Goal: Task Accomplishment & Management: Manage account settings

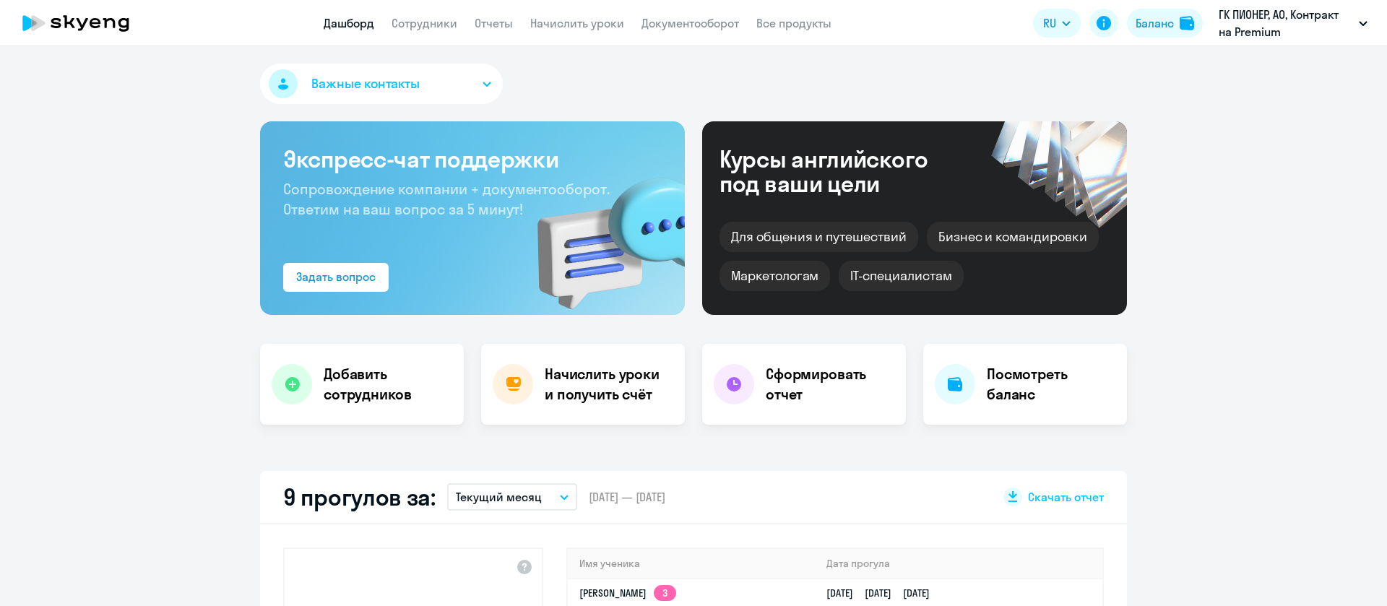
select select "30"
click at [571, 22] on link "Начислить уроки" at bounding box center [577, 23] width 94 height 14
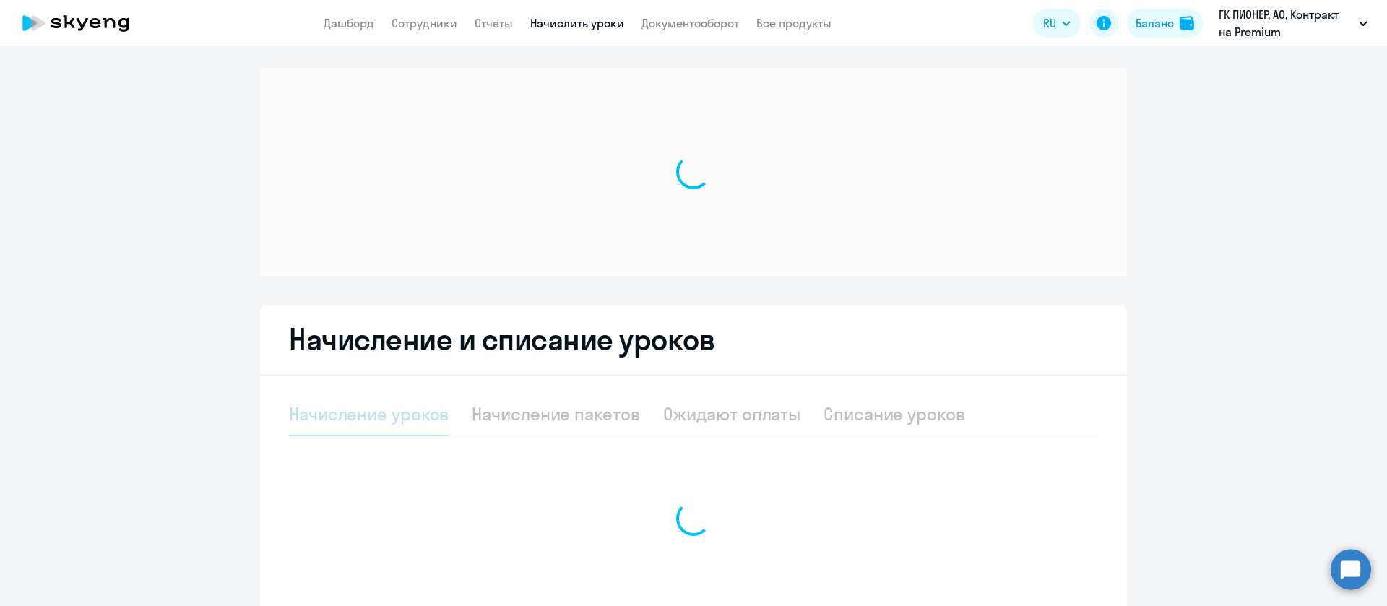
select select "10"
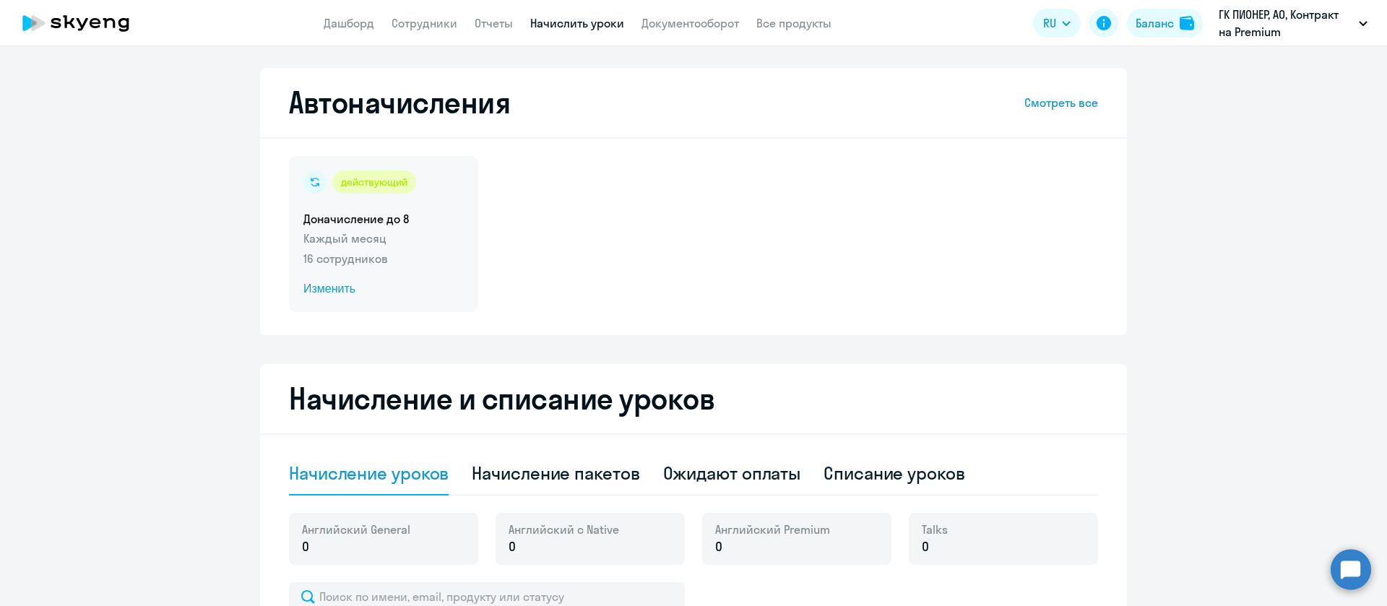
click at [404, 271] on div "действующий Доначисление до 8 Каждый месяц 16 сотрудников Изменить" at bounding box center [383, 234] width 189 height 156
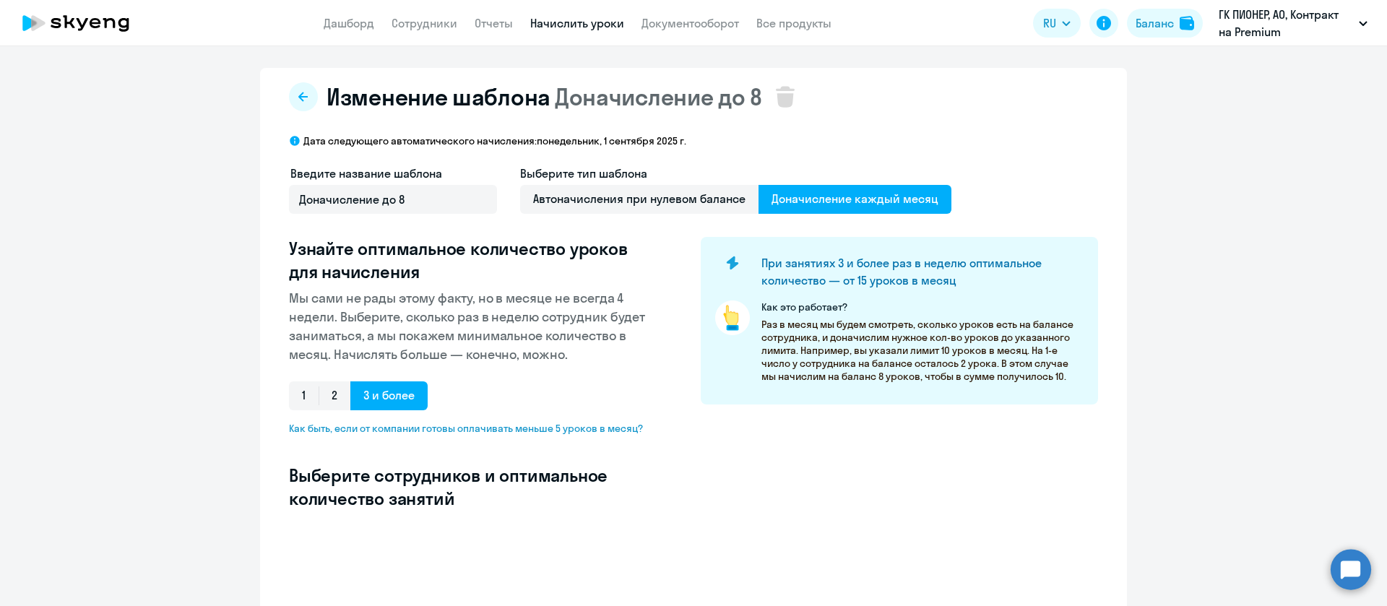
select select "10"
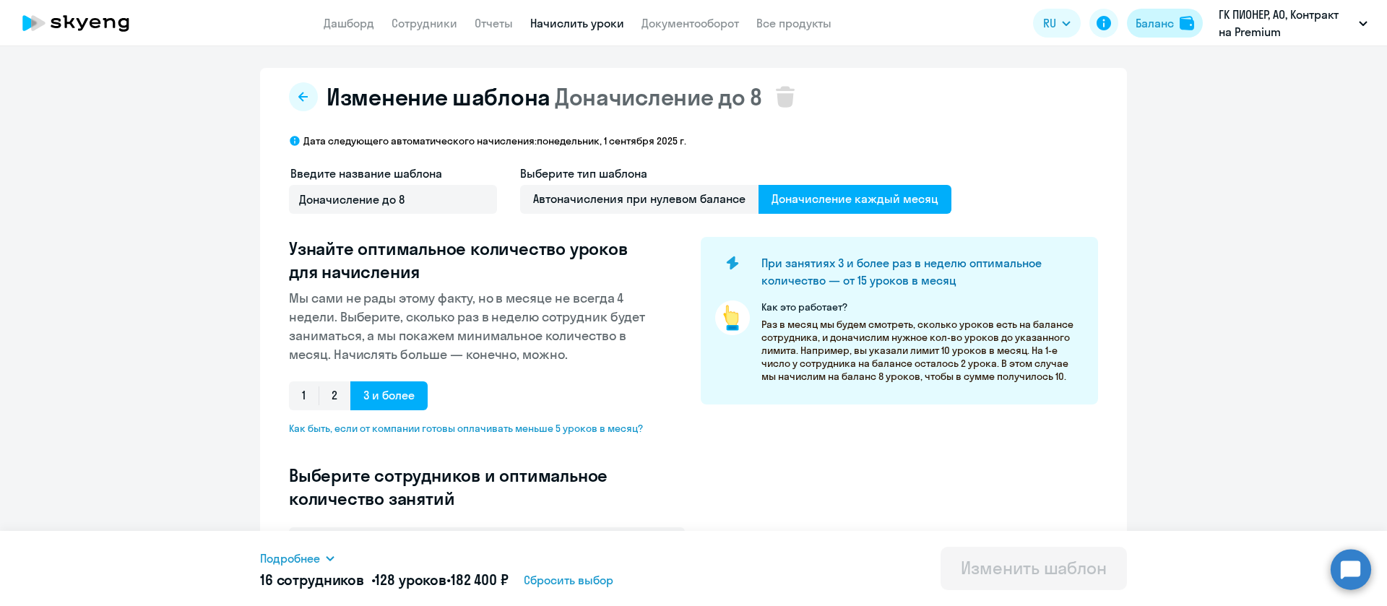
click at [1162, 30] on div "Баланс" at bounding box center [1155, 22] width 38 height 17
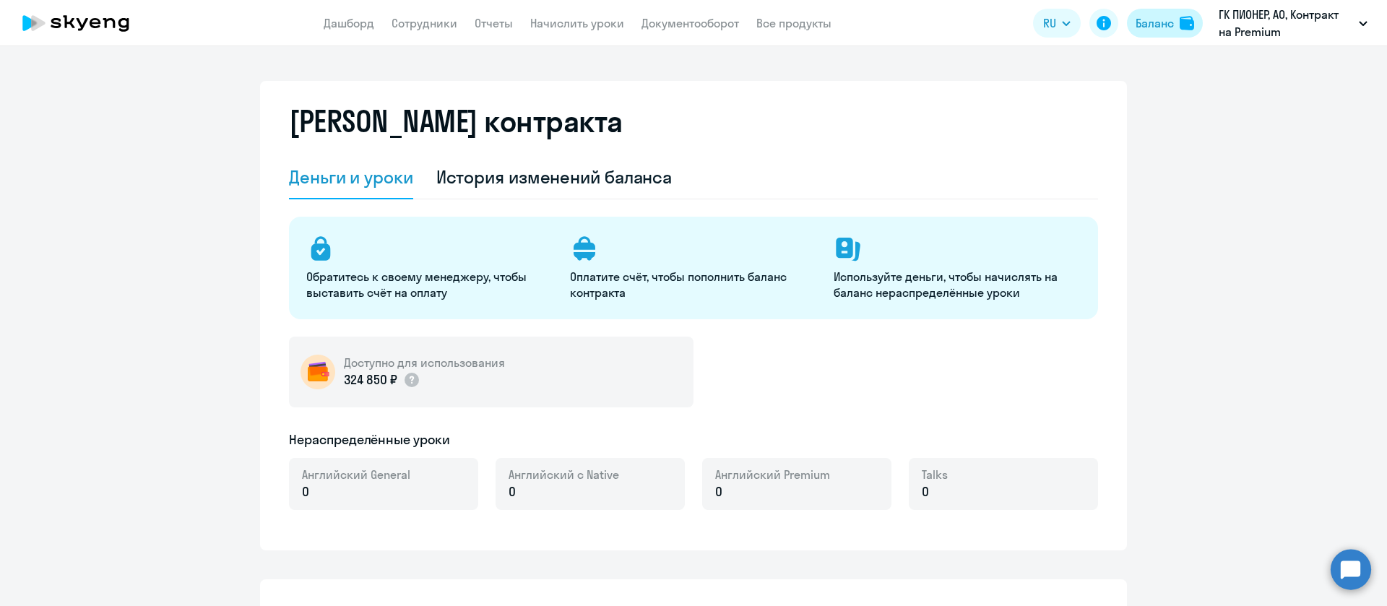
select select "english_adult_not_native_speaker"
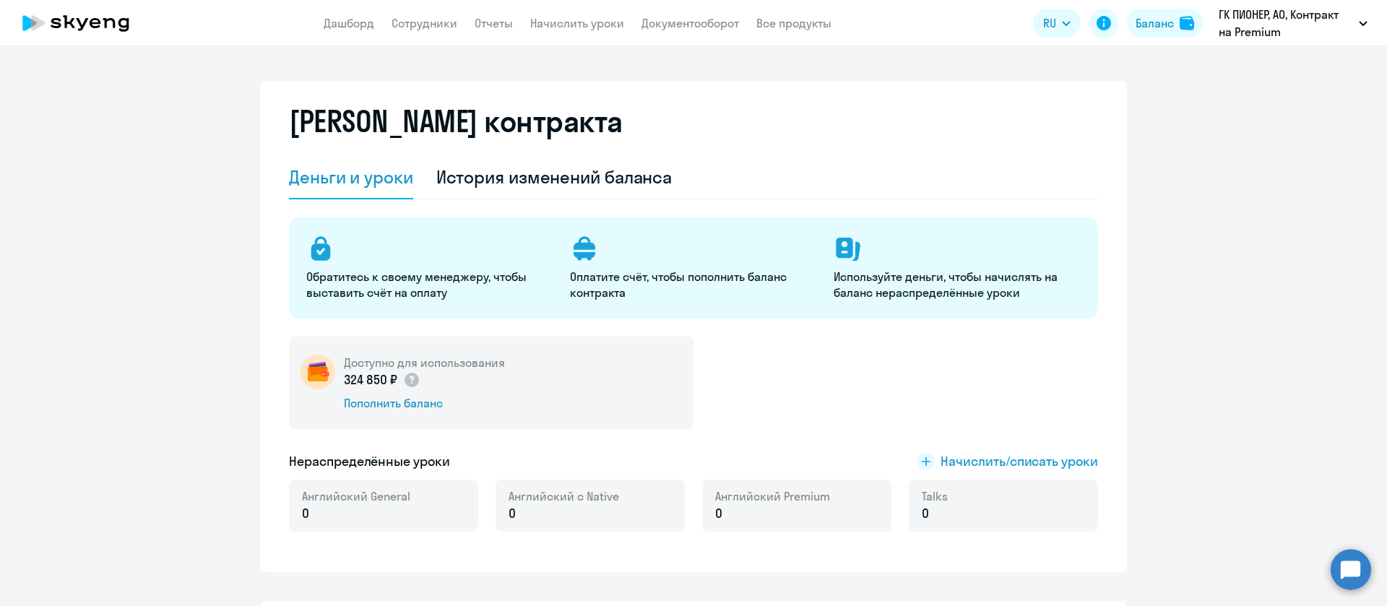
click at [508, 31] on app-menu-item-link "Отчеты" at bounding box center [494, 23] width 38 height 18
click at [608, 29] on link "Начислить уроки" at bounding box center [577, 23] width 94 height 14
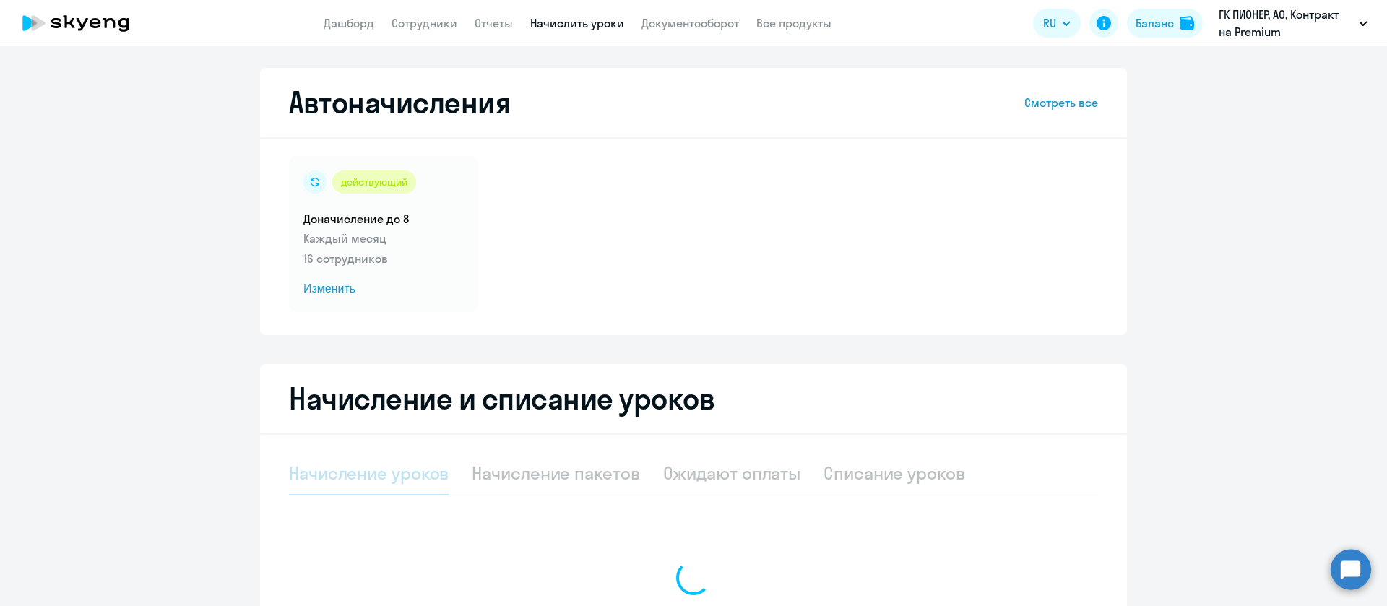
select select "10"
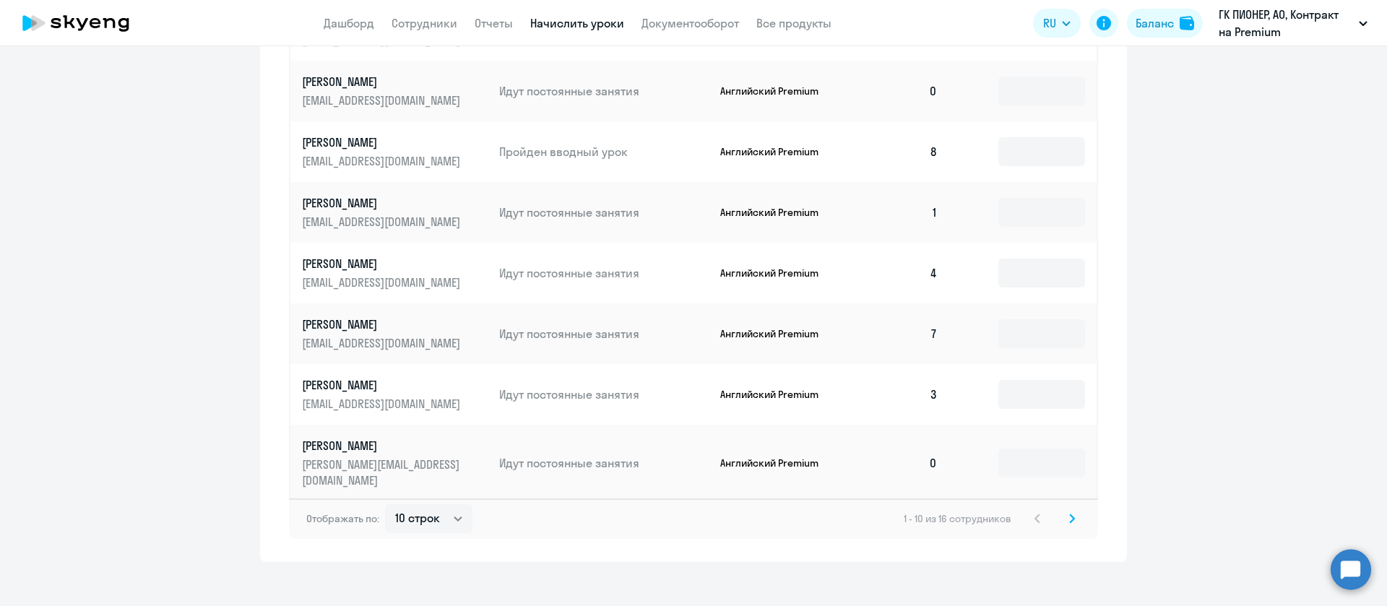
scroll to position [791, 0]
click at [1065, 512] on svg-icon at bounding box center [1071, 517] width 17 height 17
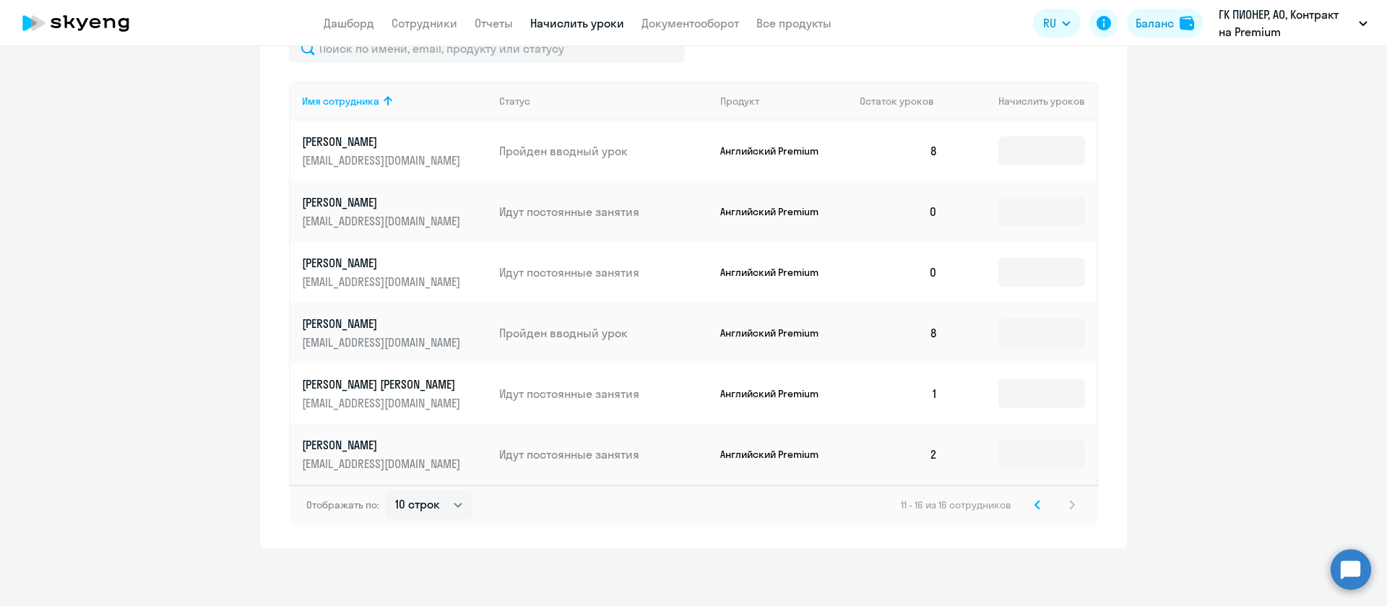
scroll to position [548, 0]
click at [1029, 508] on svg-icon at bounding box center [1037, 504] width 17 height 17
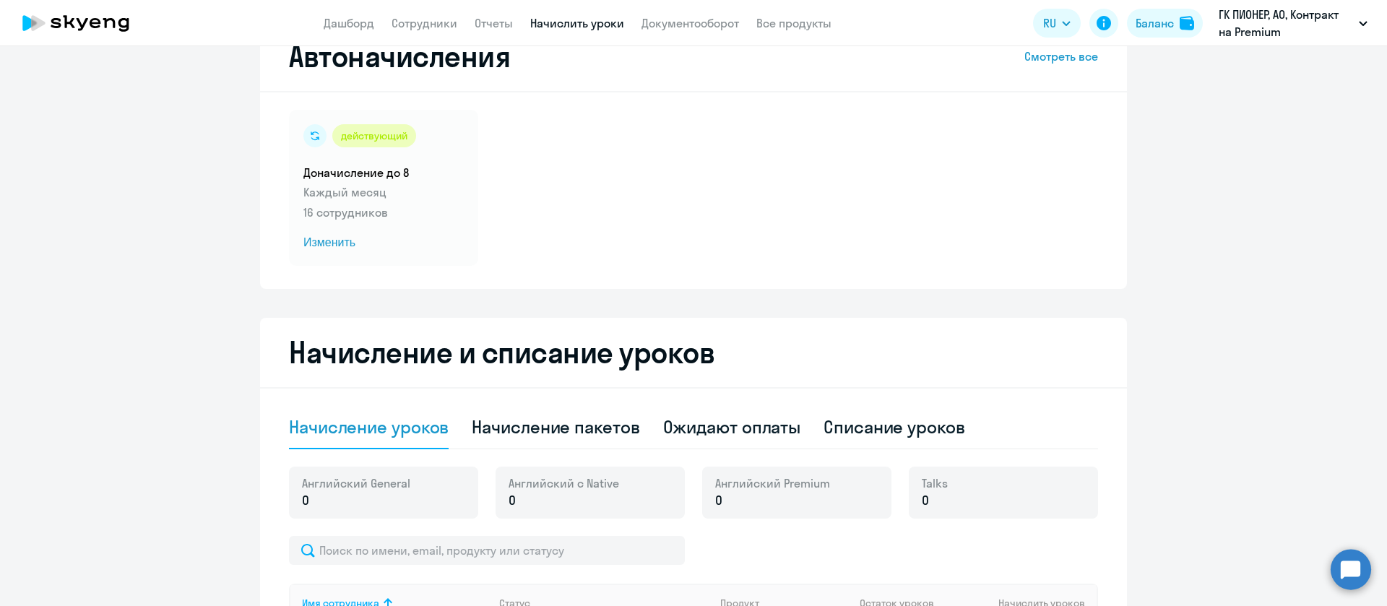
scroll to position [33, 0]
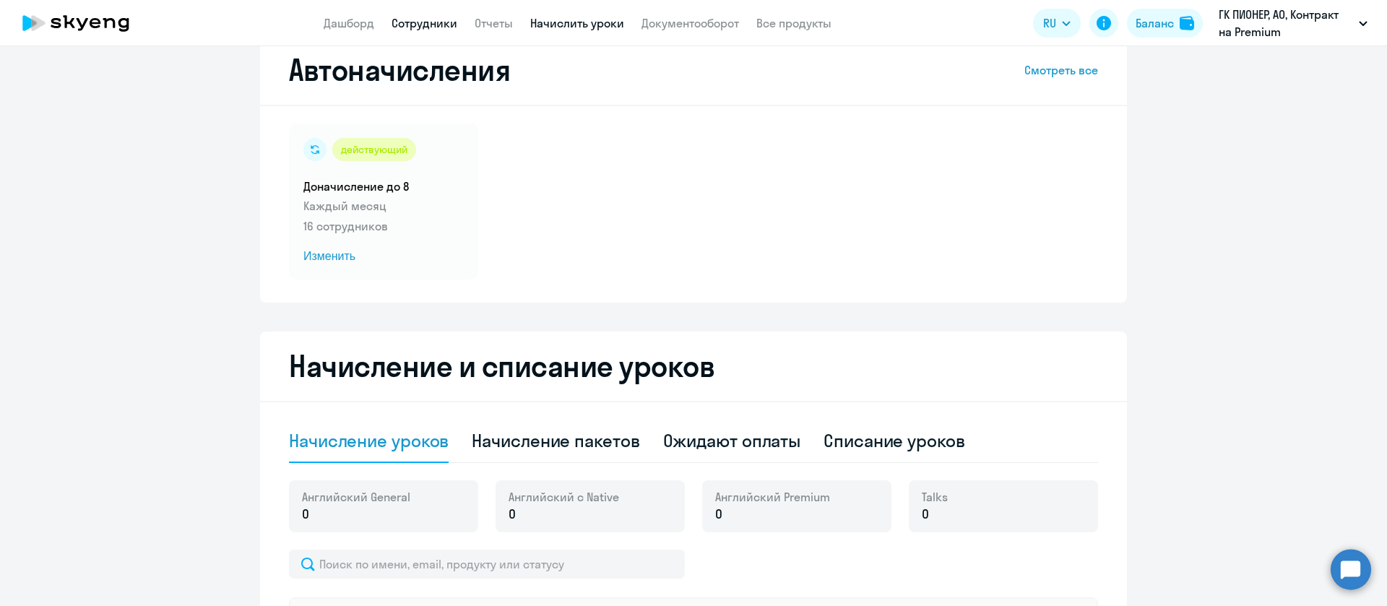
click at [441, 28] on link "Сотрудники" at bounding box center [425, 23] width 66 height 14
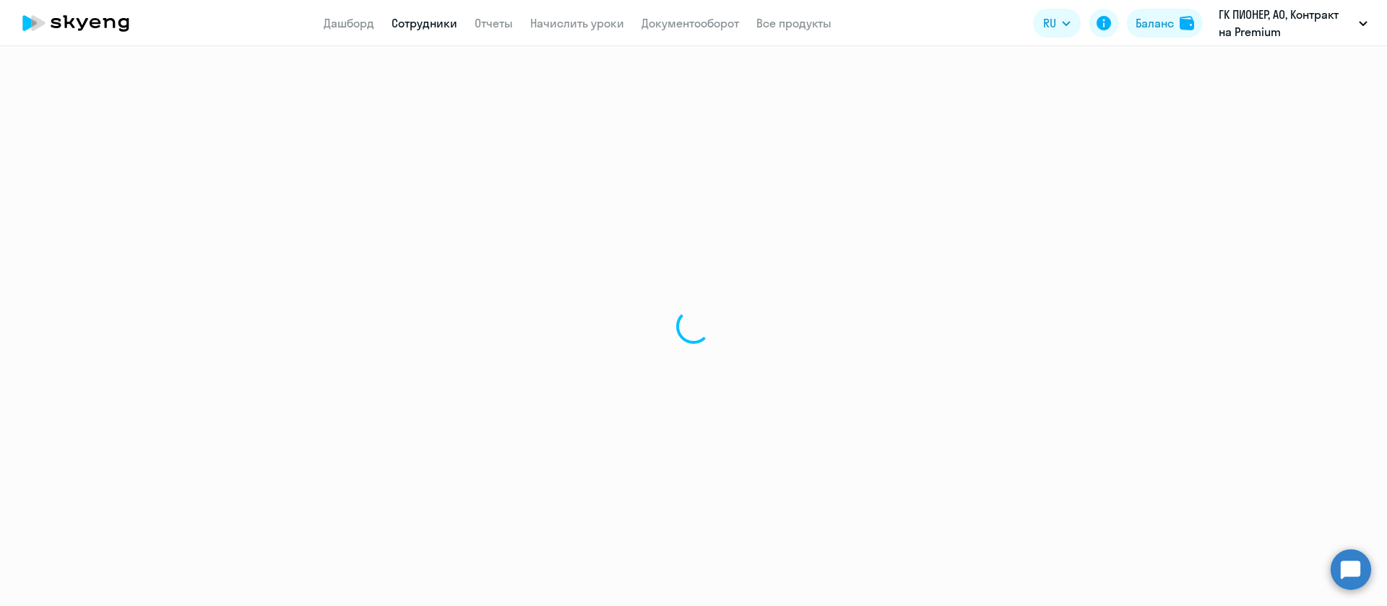
select select "30"
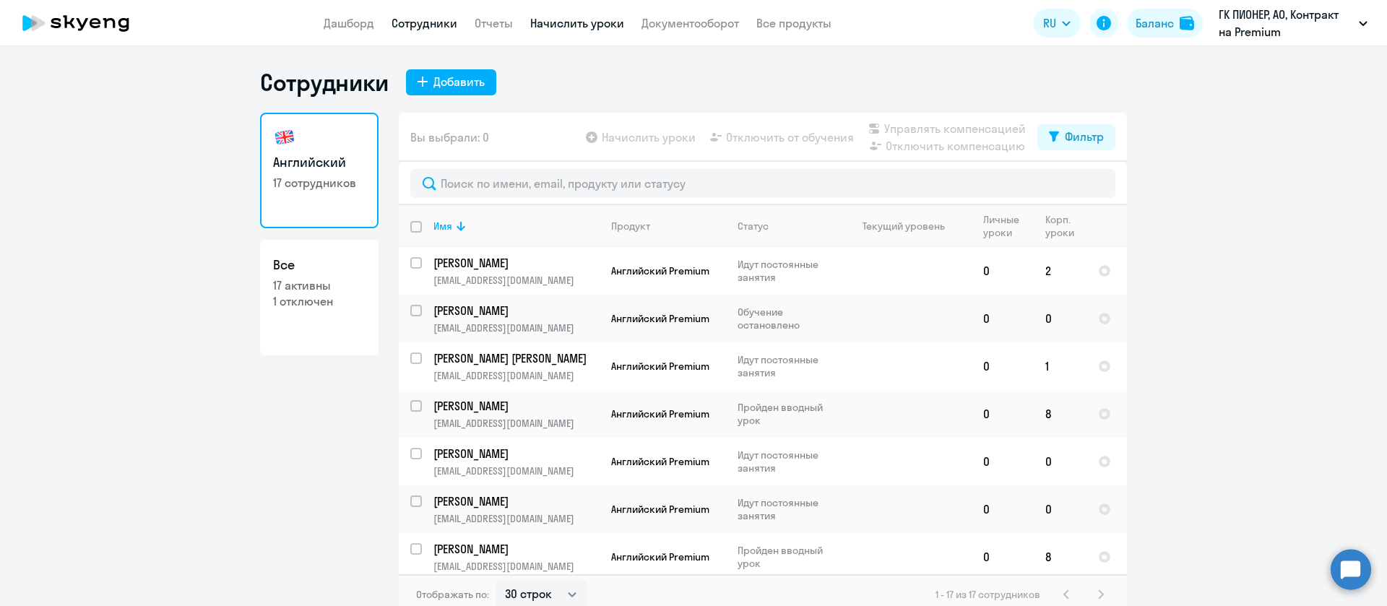
click at [605, 27] on link "Начислить уроки" at bounding box center [577, 23] width 94 height 14
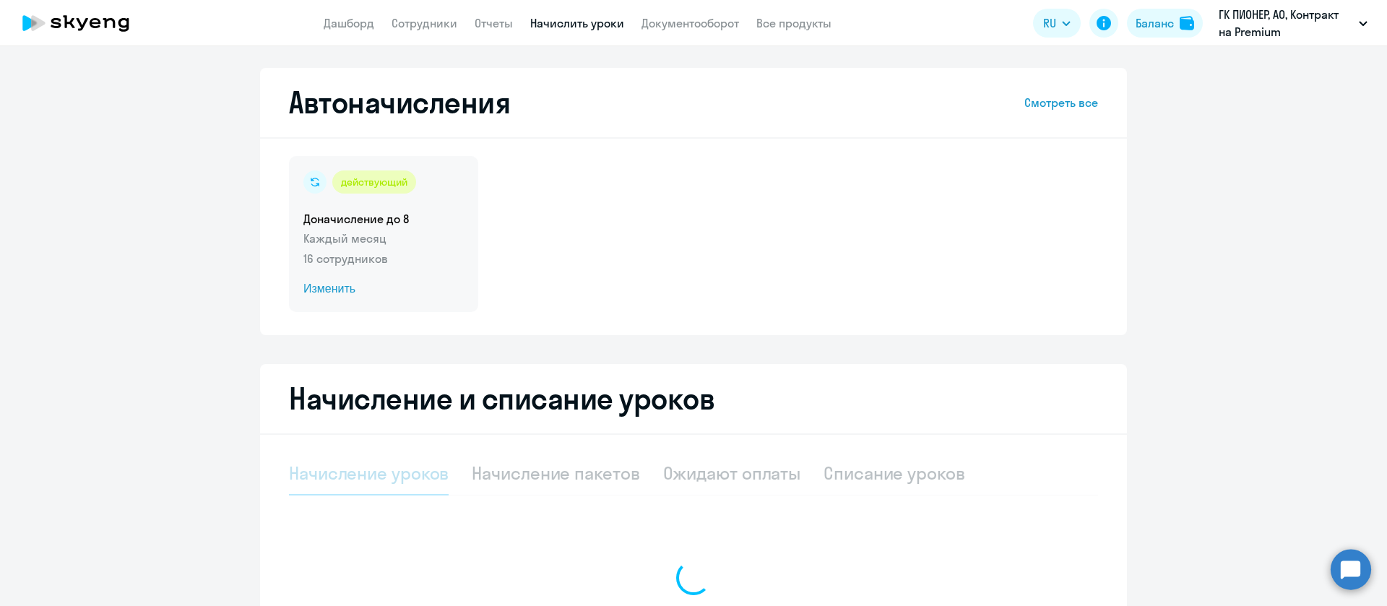
select select "10"
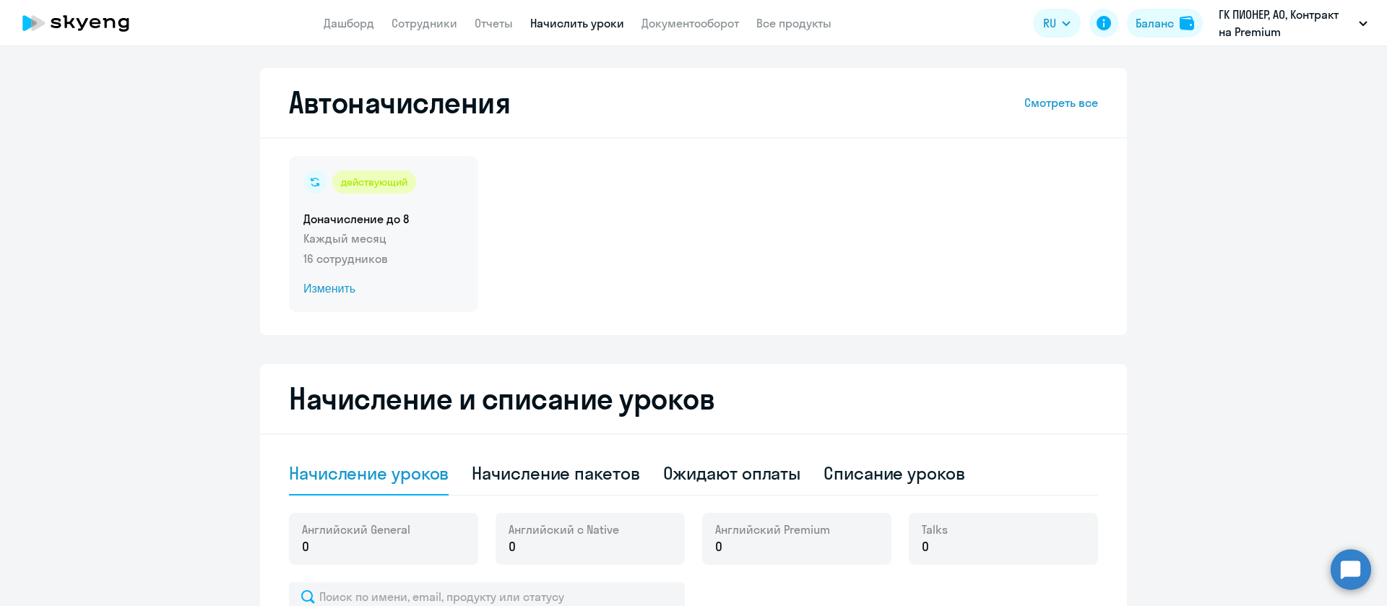
click at [428, 224] on h5 "Доначисление до 8" at bounding box center [383, 219] width 160 height 16
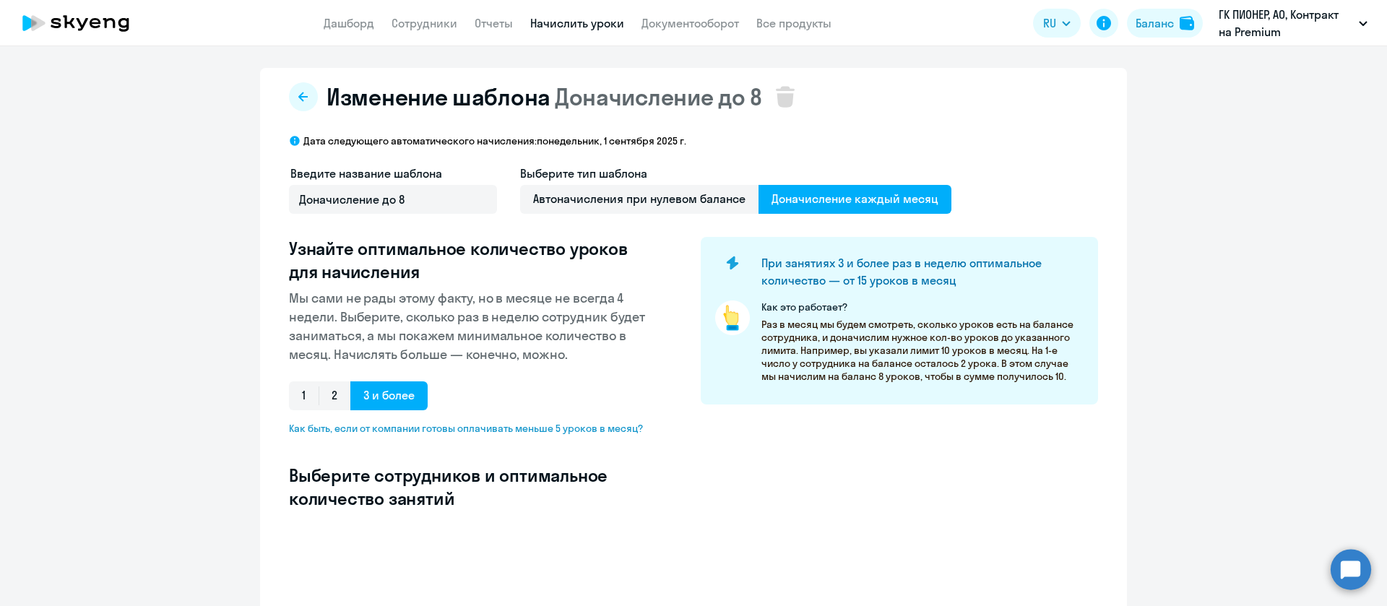
select select "10"
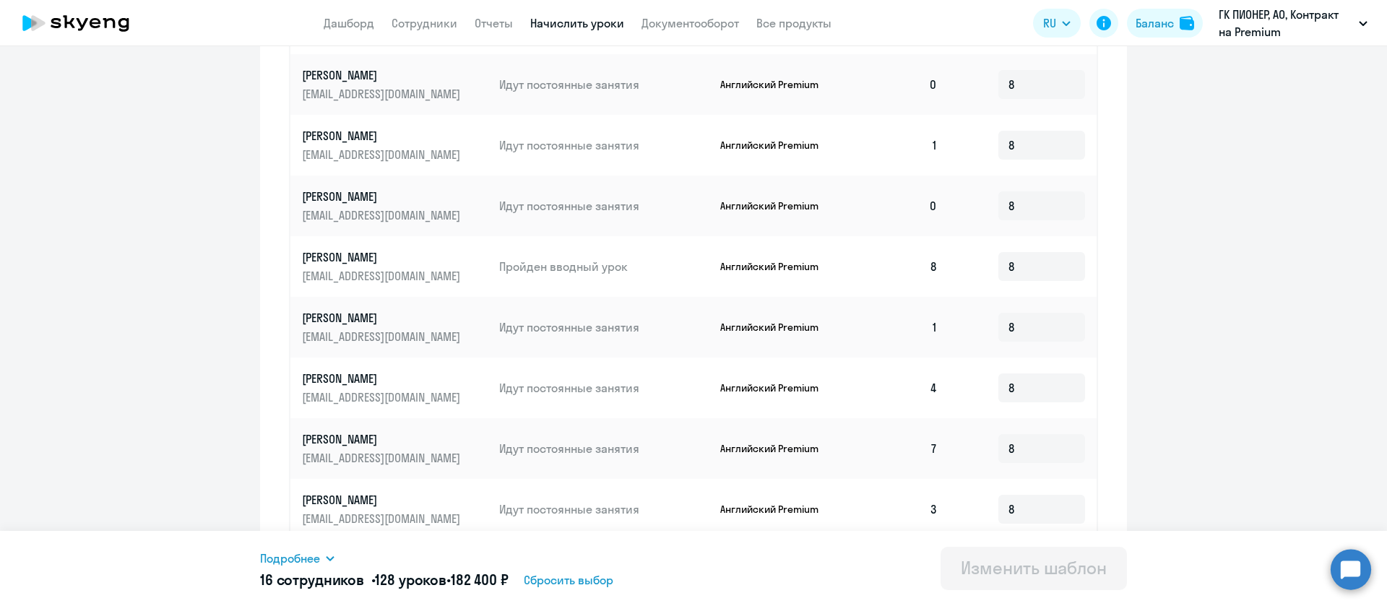
scroll to position [736, 0]
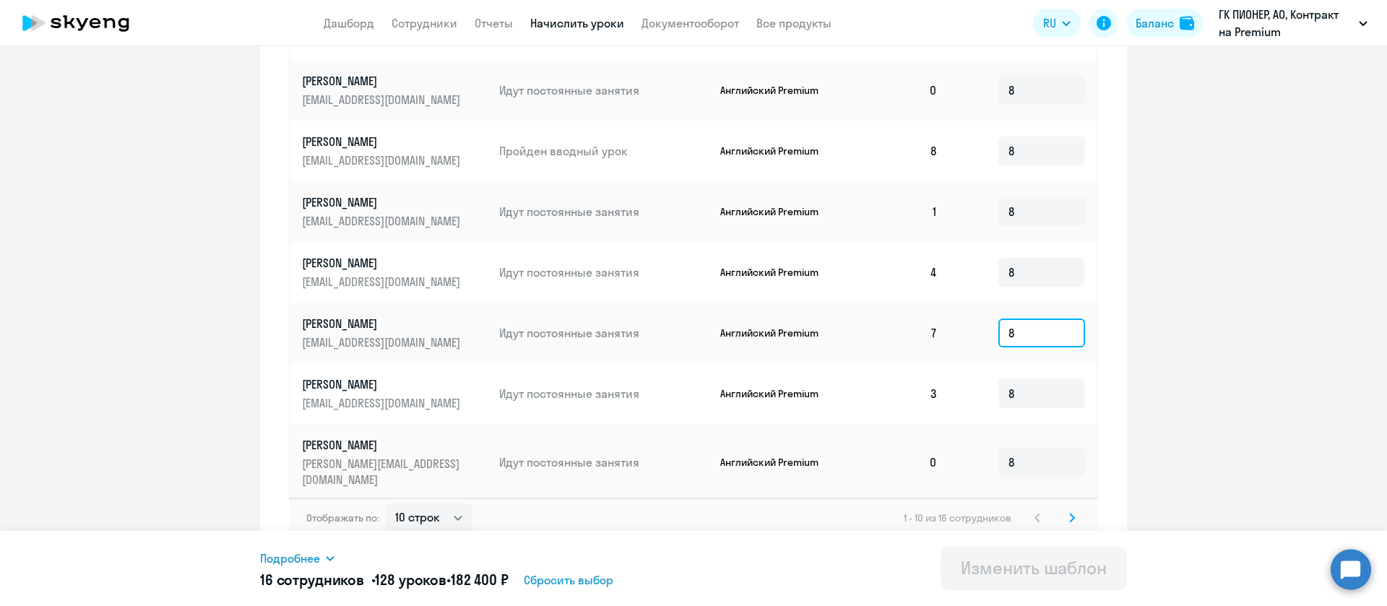
drag, startPoint x: 995, startPoint y: 546, endPoint x: 992, endPoint y: 556, distance: 9.8
drag, startPoint x: 992, startPoint y: 556, endPoint x: 1069, endPoint y: 502, distance: 94.0
click at [1069, 509] on svg-icon at bounding box center [1071, 517] width 17 height 17
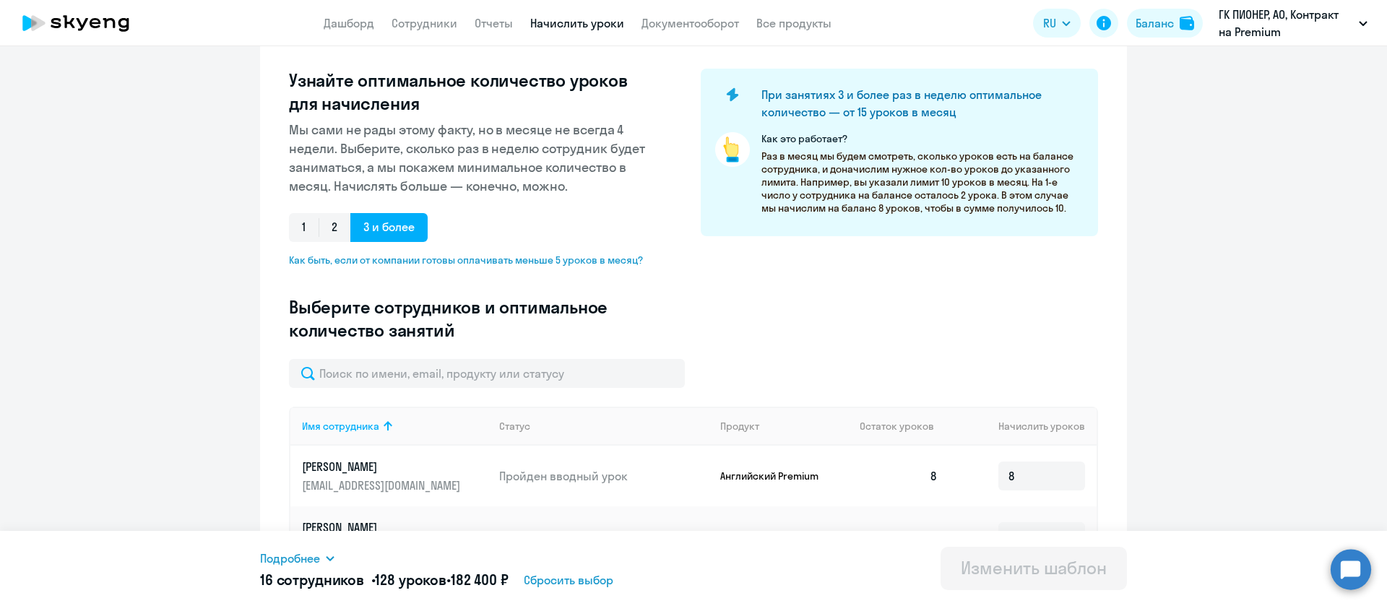
scroll to position [493, 0]
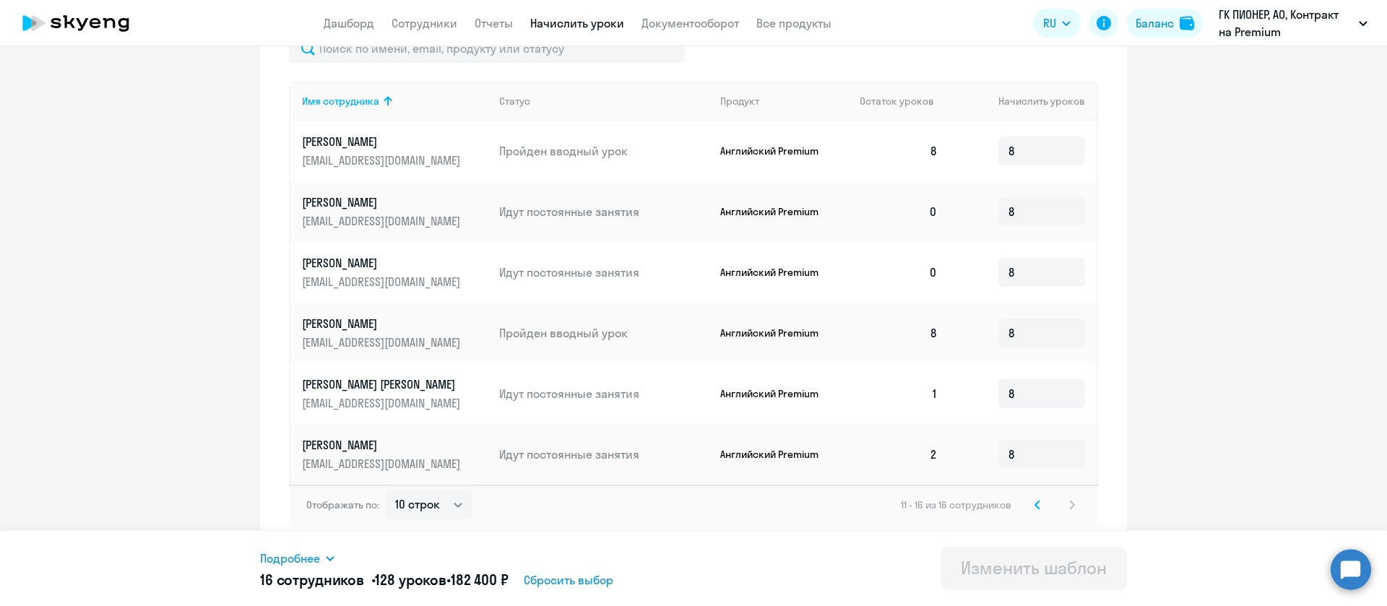
click at [1032, 504] on svg-icon at bounding box center [1037, 504] width 17 height 17
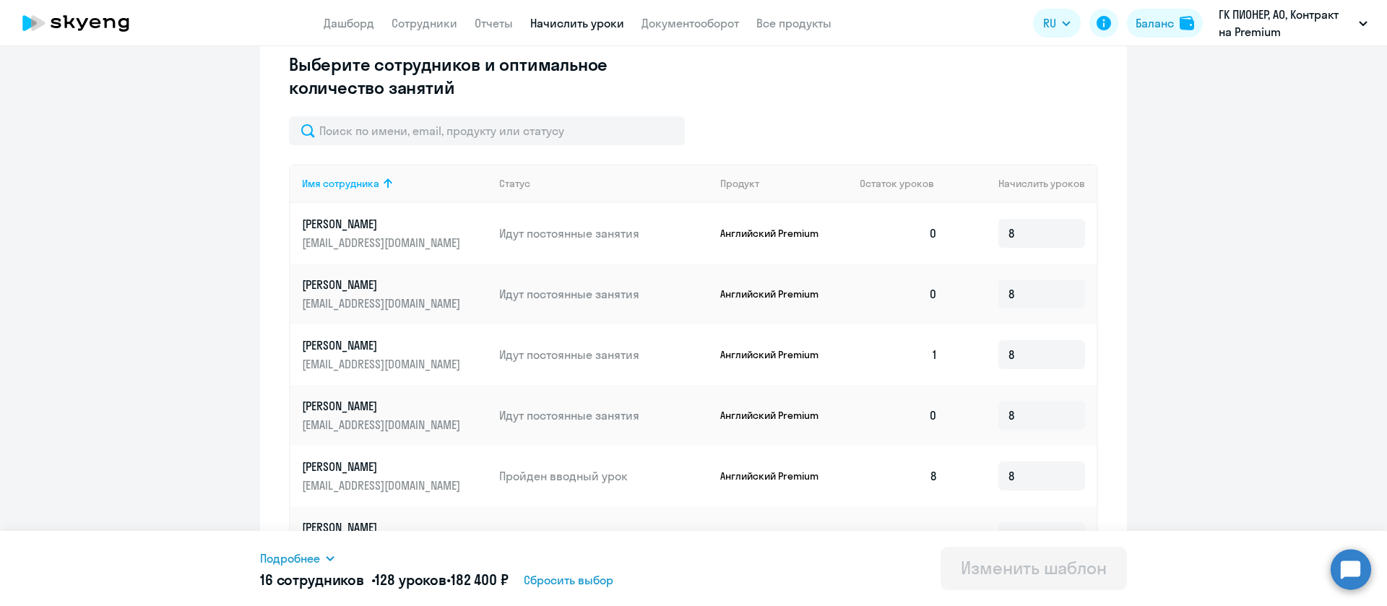
scroll to position [194, 0]
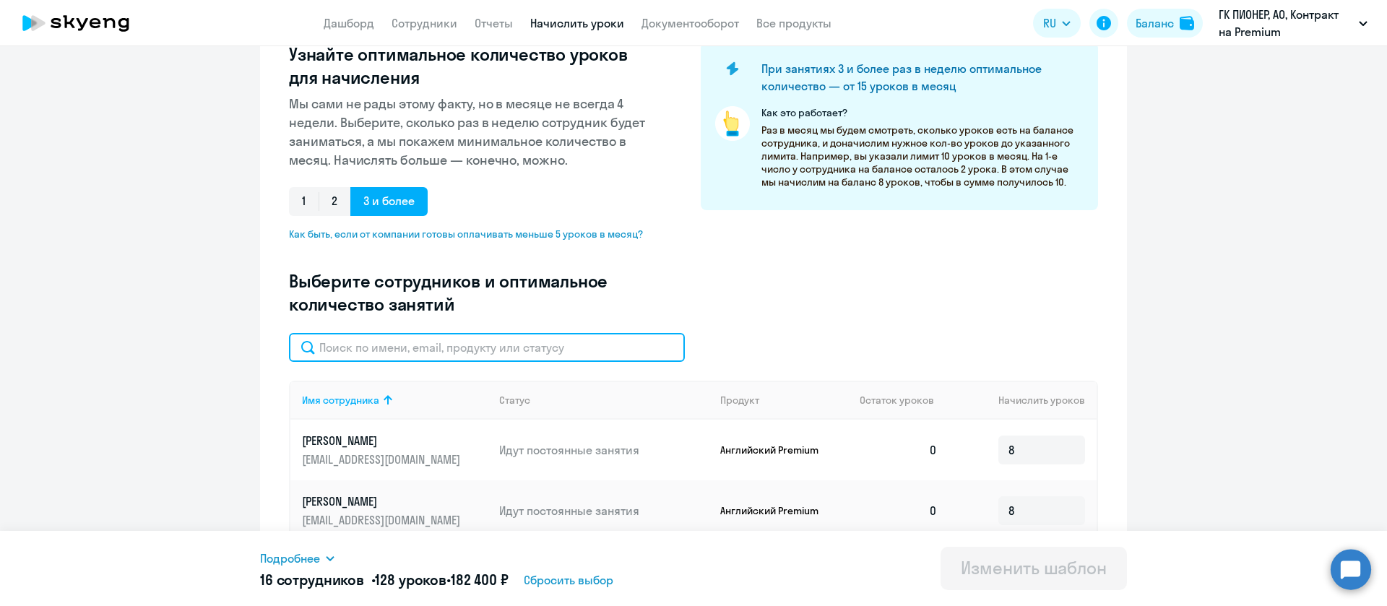
click at [571, 350] on input "text" at bounding box center [487, 347] width 396 height 29
type input "уст"
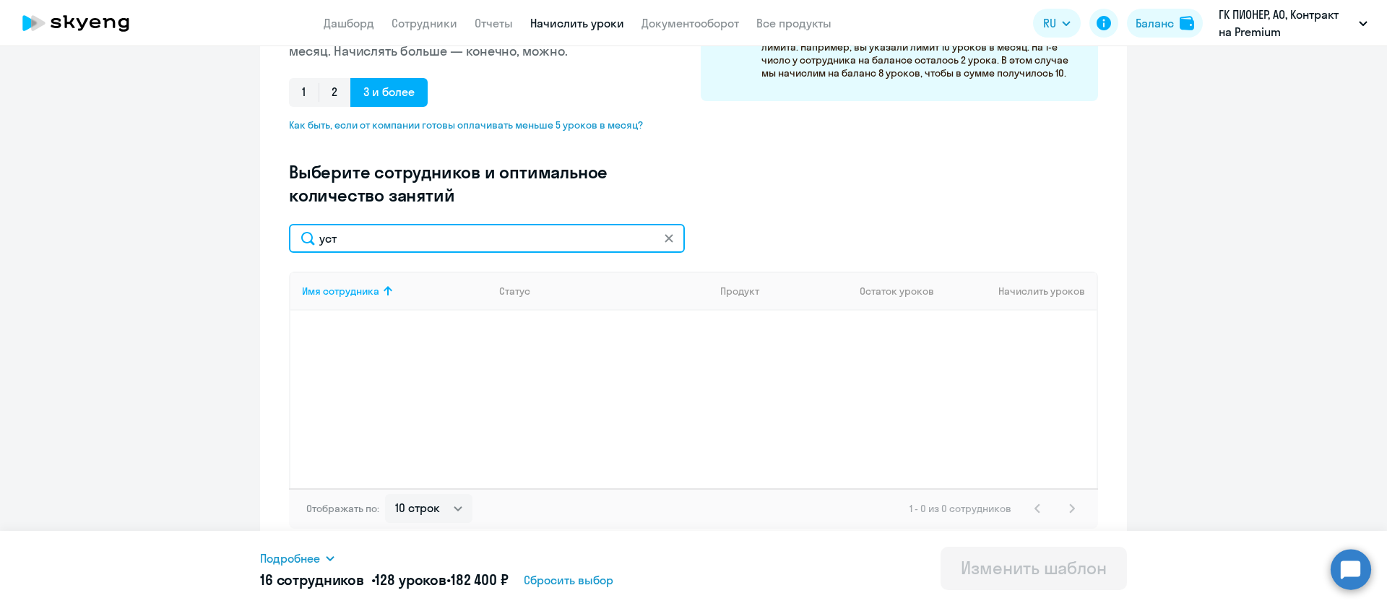
scroll to position [307, 0]
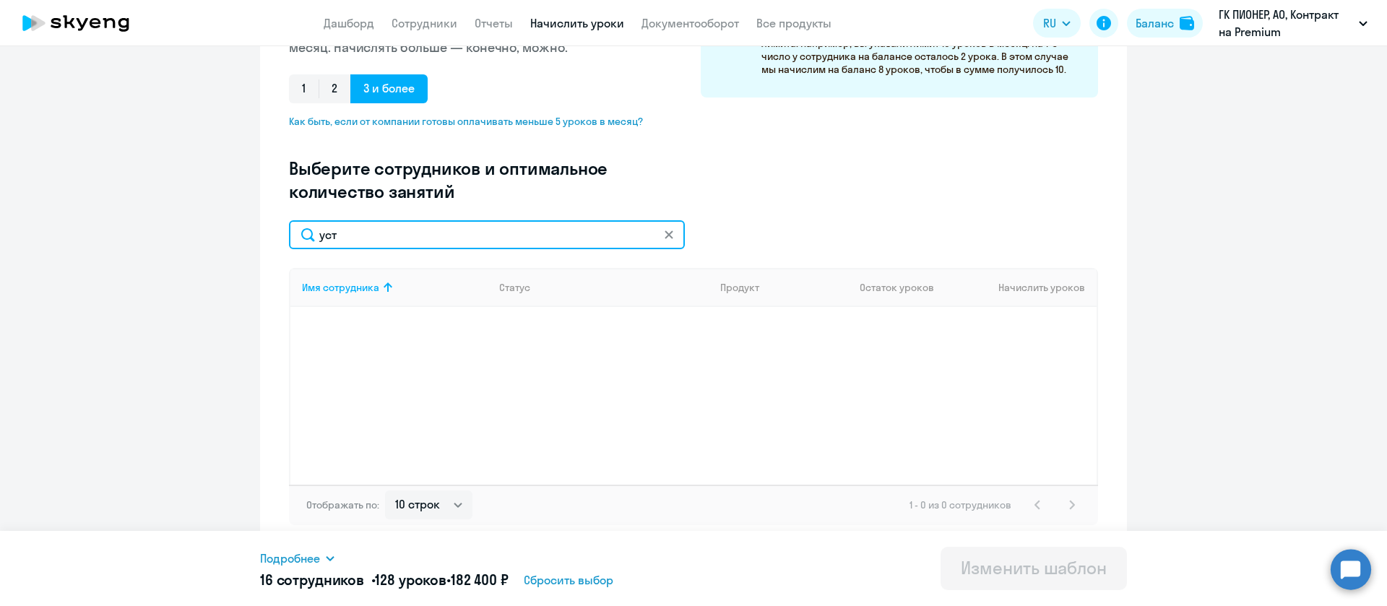
click at [501, 228] on input "уст" at bounding box center [487, 234] width 396 height 29
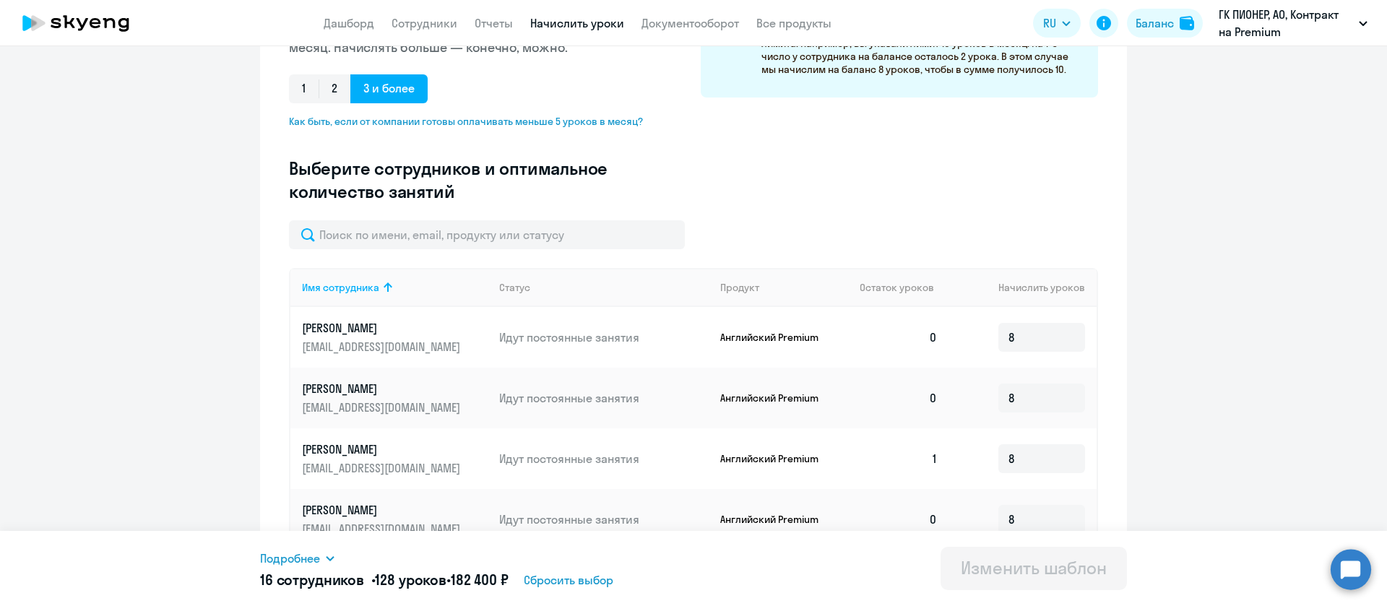
click at [1120, 218] on ng-component "Изменение шаблона Доначисление до 8 Дата следующего автоматического начисления:…" at bounding box center [693, 375] width 1387 height 1229
click at [792, 174] on div "Введите название шаблона Доначисление до 8 Выберите тип шаблона Автоначисления …" at bounding box center [693, 39] width 809 height 363
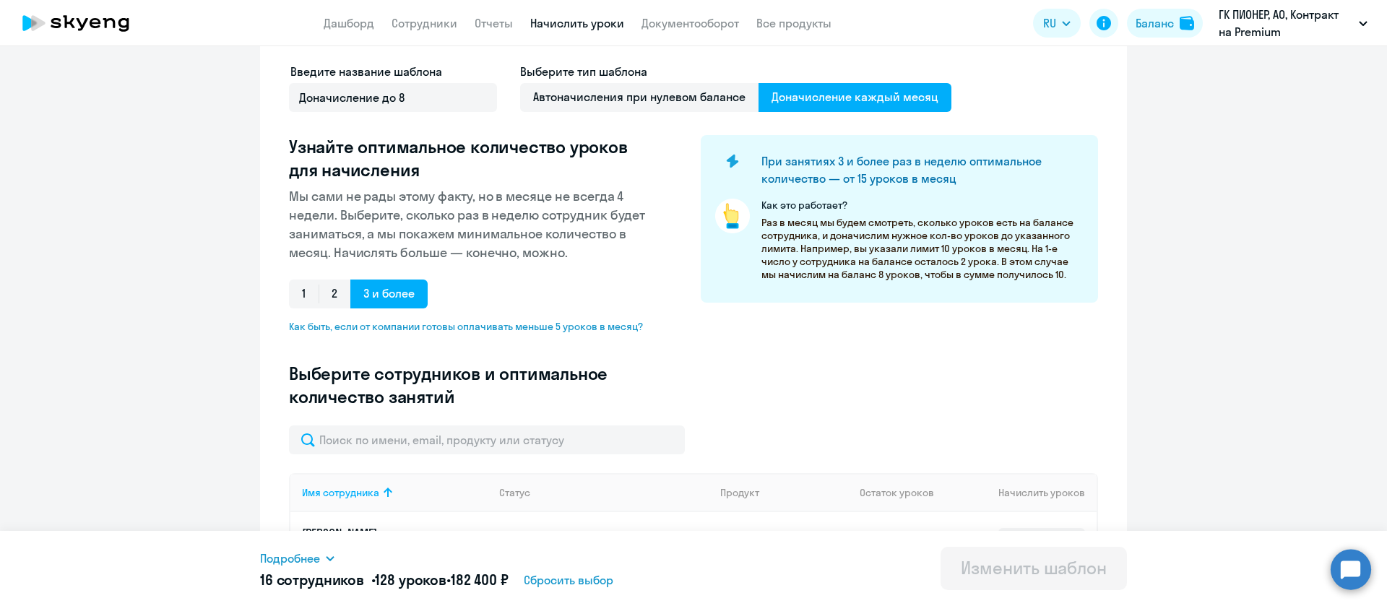
scroll to position [0, 0]
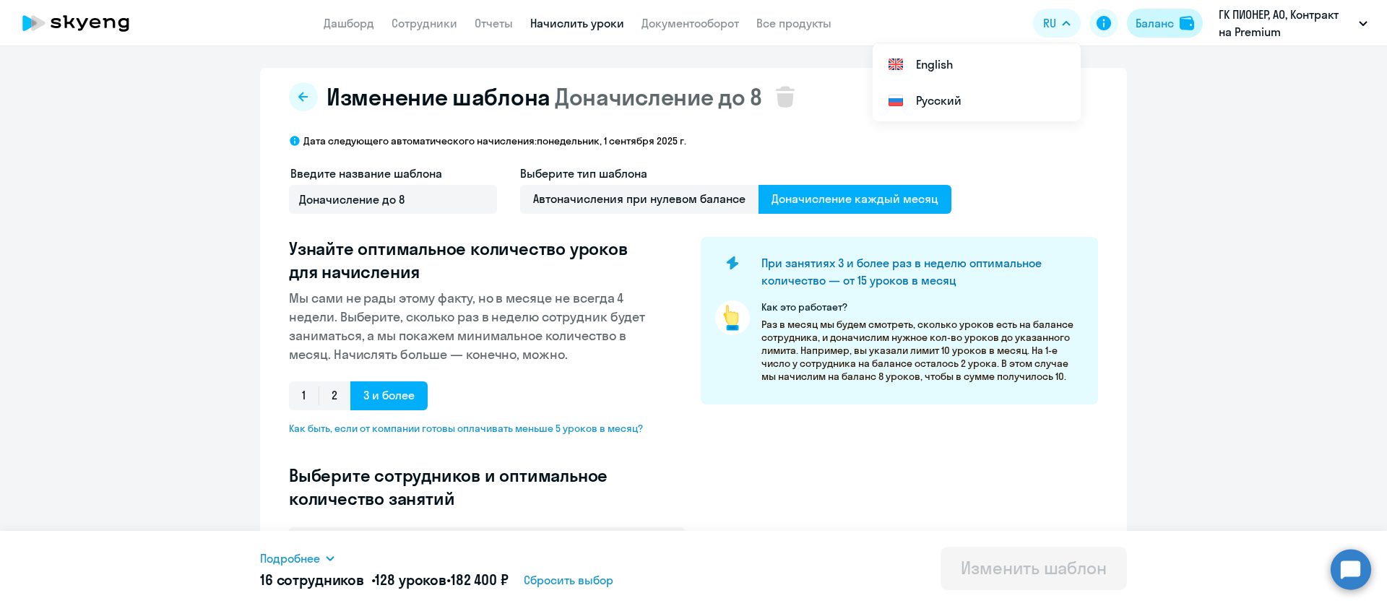
click at [1186, 14] on button "Баланс" at bounding box center [1165, 23] width 76 height 29
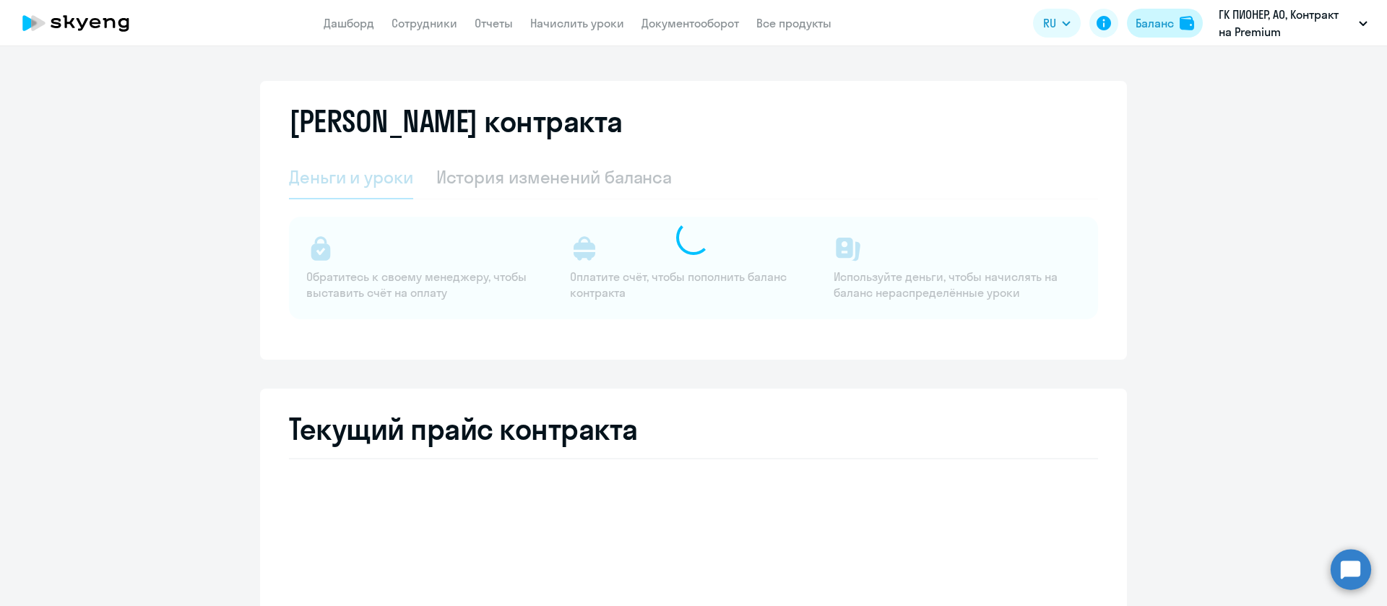
select select "english_adult_not_native_speaker"
